Goal: Task Accomplishment & Management: Manage account settings

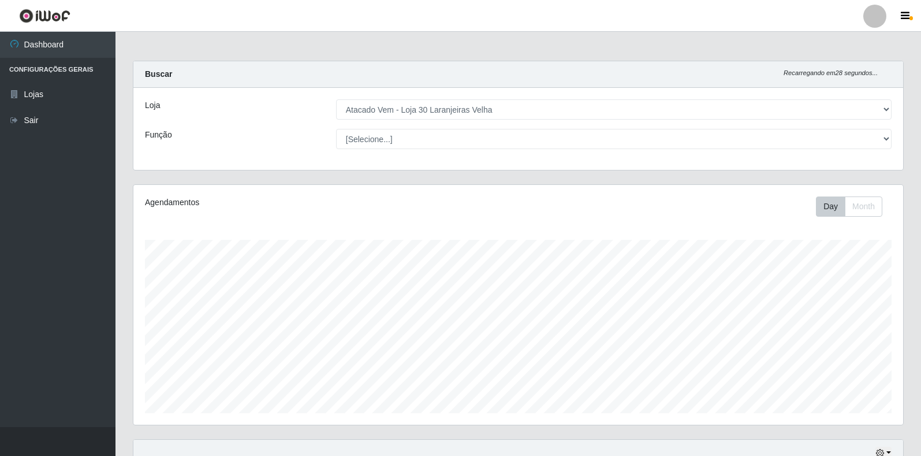
select select "495"
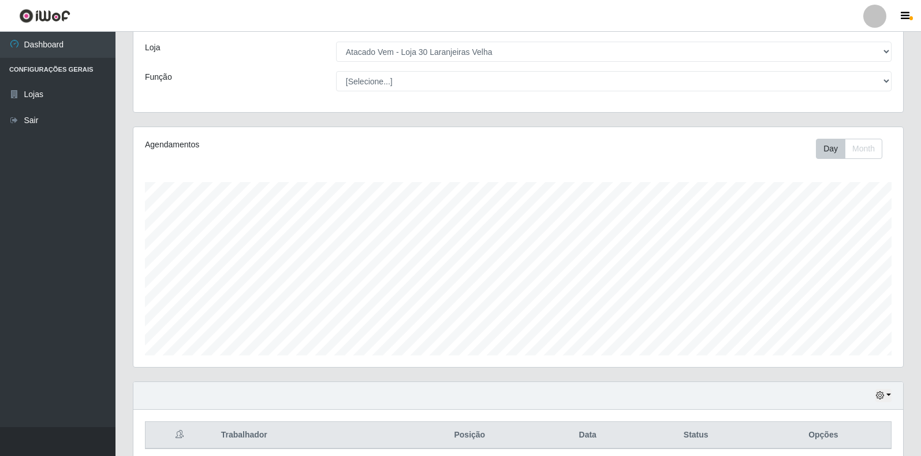
scroll to position [240, 770]
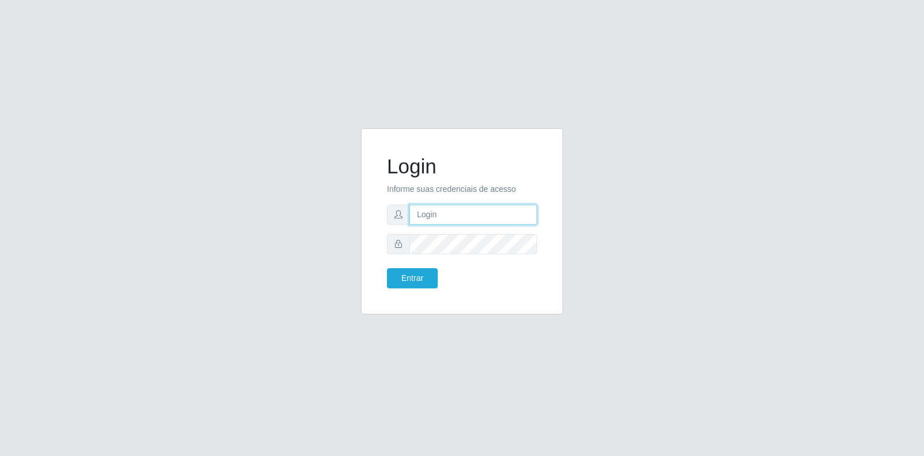
type input "[EMAIL_ADDRESS][PERSON_NAME][DOMAIN_NAME]"
click at [416, 211] on input "[EMAIL_ADDRESS][PERSON_NAME][DOMAIN_NAME]" at bounding box center [473, 214] width 128 height 20
click at [410, 280] on button "Entrar" at bounding box center [412, 278] width 51 height 20
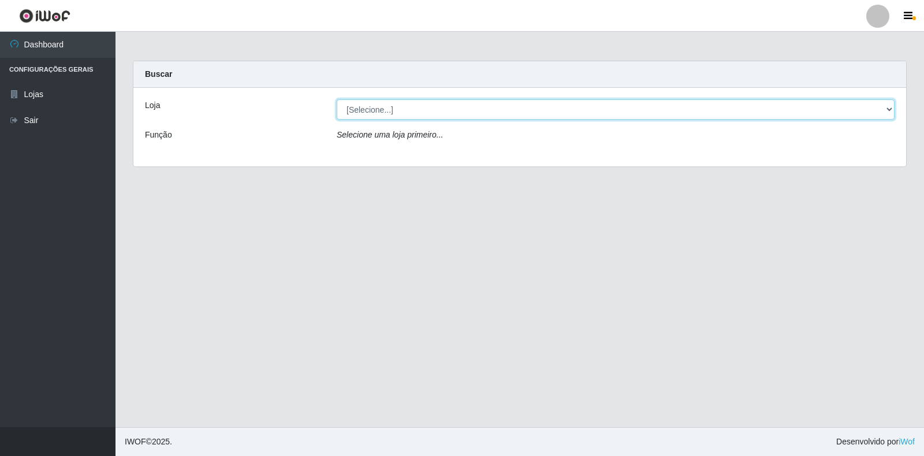
click at [354, 108] on select "[Selecione...] Atacado Vem - Loja 30 Laranjeiras Velha" at bounding box center [616, 109] width 558 height 20
select select "495"
click at [337, 99] on select "[Selecione...] Atacado Vem - Loja 30 Laranjeiras Velha" at bounding box center [616, 109] width 558 height 20
